Goal: Task Accomplishment & Management: Manage account settings

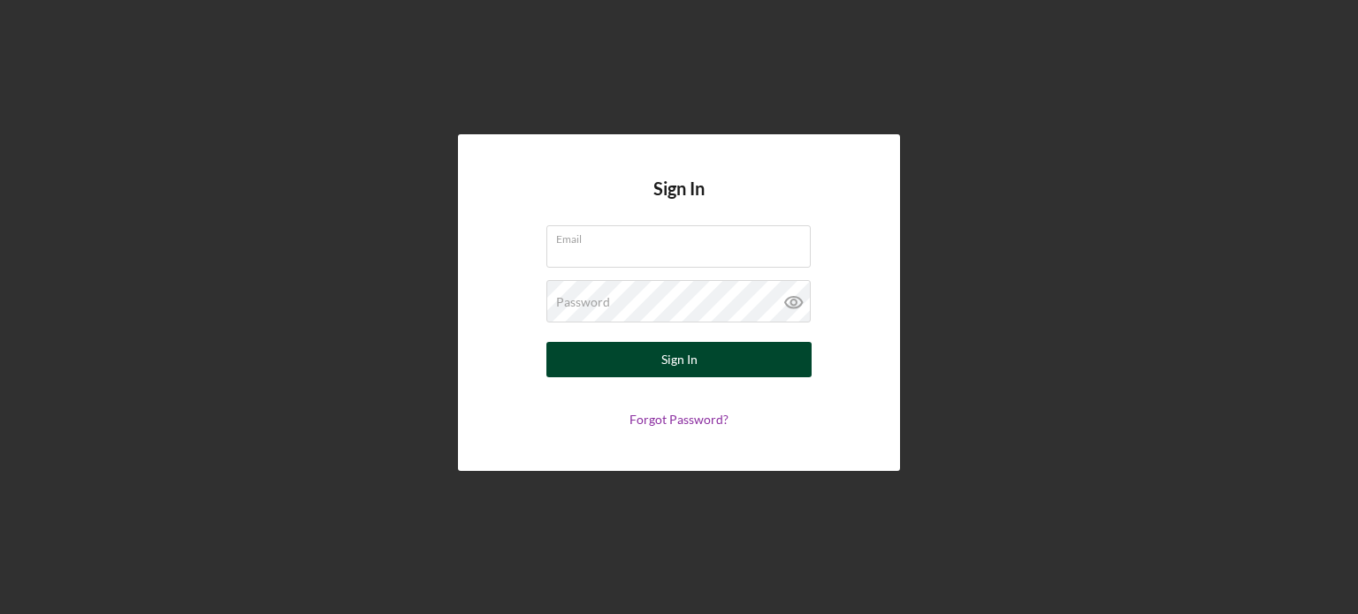
type input "[EMAIL_ADDRESS][DOMAIN_NAME]"
click at [662, 356] on div "Sign In" at bounding box center [679, 359] width 36 height 35
